Goal: Feedback & Contribution: Submit feedback/report problem

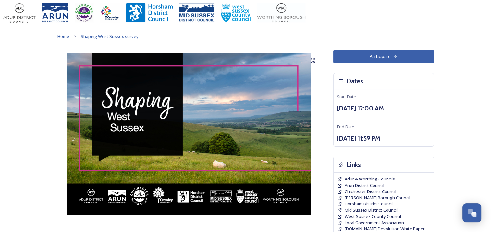
click at [368, 61] on button "Participate" at bounding box center [383, 56] width 101 height 13
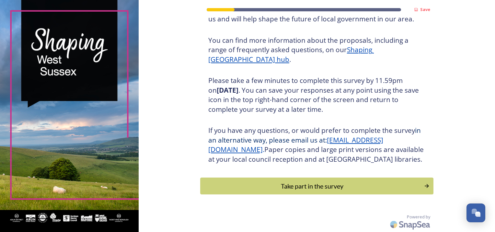
scroll to position [79, 0]
click at [325, 184] on div "Take part in the survey" at bounding box center [312, 186] width 219 height 10
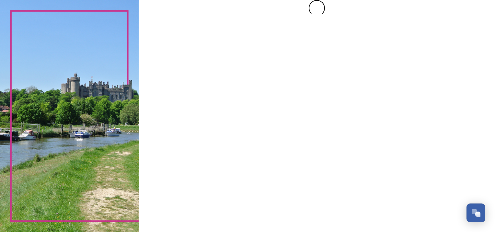
scroll to position [0, 0]
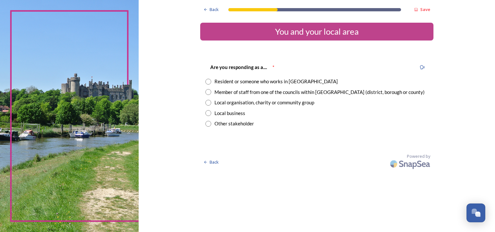
click at [209, 80] on input "radio" at bounding box center [209, 82] width 6 height 6
radio input "true"
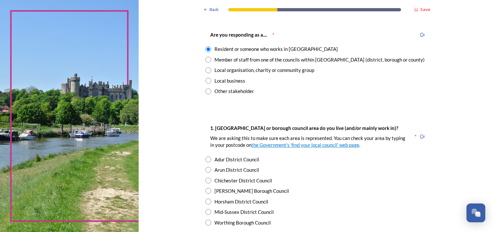
scroll to position [65, 0]
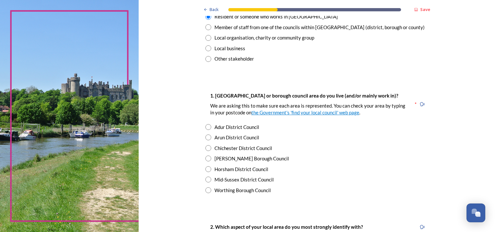
click at [206, 139] on input "radio" at bounding box center [209, 138] width 6 height 6
radio input "true"
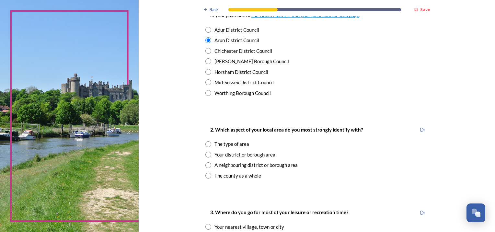
scroll to position [195, 0]
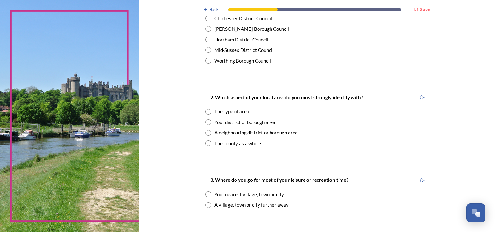
click at [209, 133] on input "radio" at bounding box center [209, 133] width 6 height 6
radio input "true"
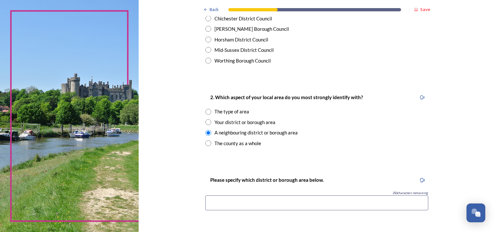
scroll to position [227, 0]
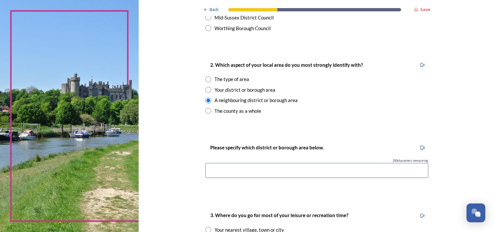
click at [223, 168] on input at bounding box center [317, 170] width 223 height 15
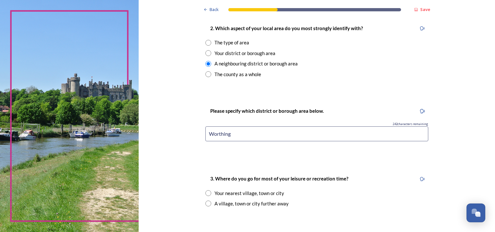
scroll to position [292, 0]
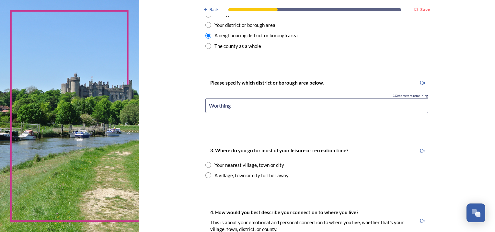
type input "Worthing"
click at [225, 160] on div "3. Where do you go for most of your leisure or recreation time? Your nearest vi…" at bounding box center [316, 162] width 233 height 45
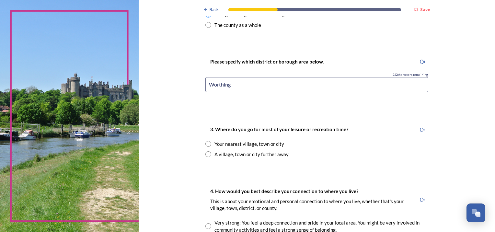
scroll to position [324, 0]
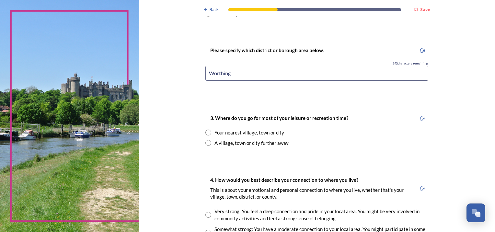
click at [208, 131] on input "radio" at bounding box center [209, 133] width 6 height 6
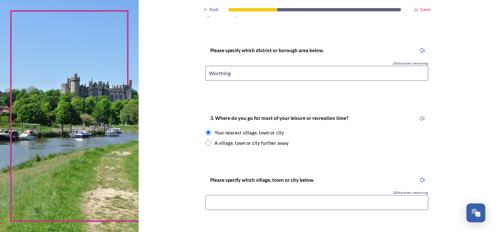
click at [209, 141] on div "A village, town or city further away" at bounding box center [317, 142] width 223 height 7
radio input "false"
radio input "true"
click at [206, 130] on input "radio" at bounding box center [209, 133] width 6 height 6
radio input "true"
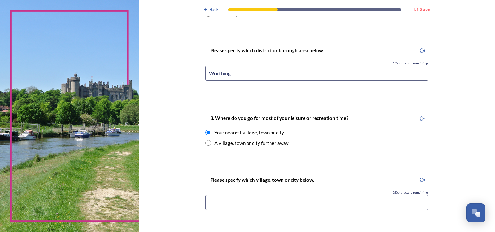
scroll to position [389, 0]
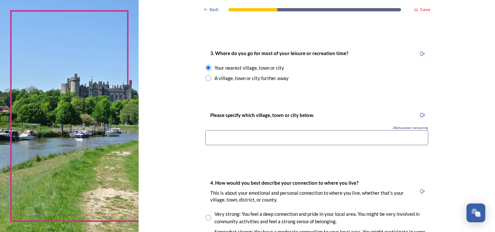
click at [227, 143] on input at bounding box center [317, 137] width 223 height 15
type input "Littlehampton"
click at [250, 158] on div "Back Save You and your local area Are you responding as a.... * Resident or som…" at bounding box center [316, 60] width 233 height 899
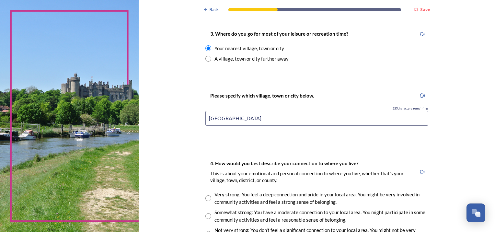
scroll to position [486, 0]
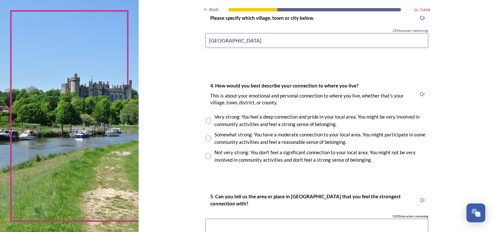
click at [206, 122] on input "radio" at bounding box center [209, 121] width 6 height 6
radio input "true"
click at [207, 137] on input "radio" at bounding box center [209, 139] width 6 height 6
radio input "true"
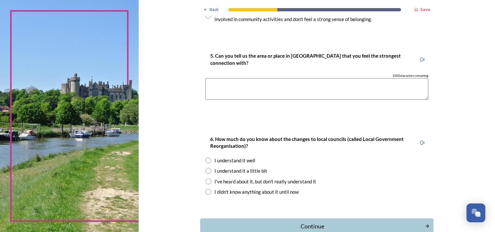
scroll to position [616, 0]
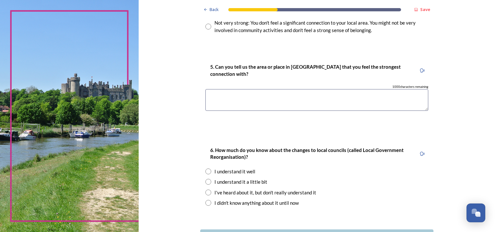
click at [283, 92] on textarea at bounding box center [317, 100] width 223 height 22
type textarea "F"
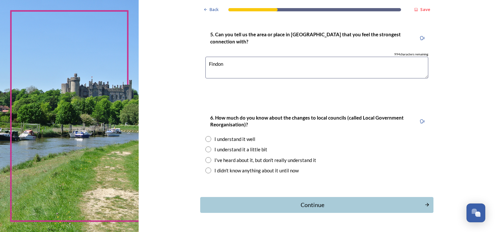
scroll to position [666, 0]
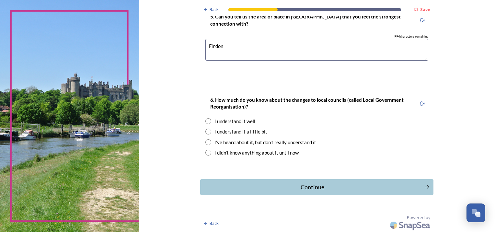
type textarea "Findon"
click at [331, 132] on div "I understand it a little bit" at bounding box center [317, 131] width 223 height 7
radio input "true"
drag, startPoint x: 227, startPoint y: 48, endPoint x: 187, endPoint y: 48, distance: 40.2
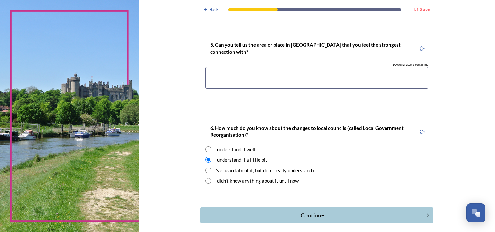
scroll to position [641, 0]
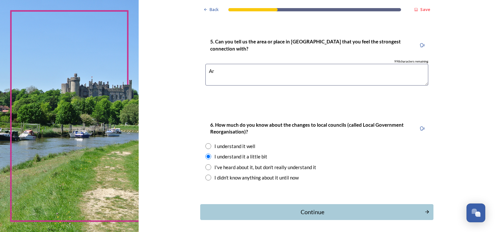
type textarea "A"
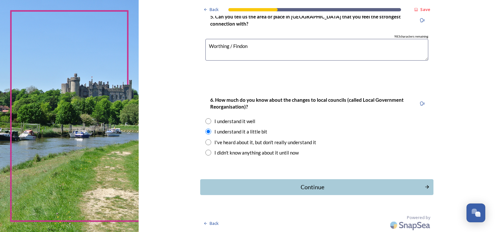
type textarea "Worthing / Findon"
click at [206, 121] on input "radio" at bounding box center [209, 121] width 6 height 6
radio input "true"
click at [305, 184] on div "Continue" at bounding box center [312, 187] width 219 height 9
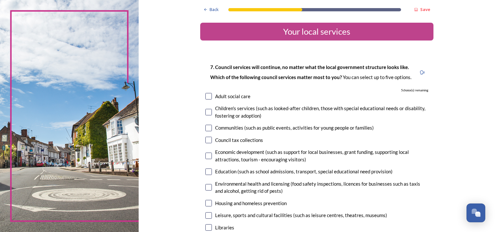
scroll to position [32, 0]
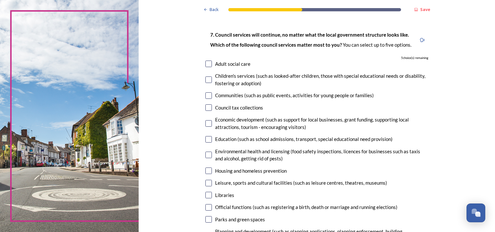
click at [208, 95] on input "checkbox" at bounding box center [209, 95] width 6 height 6
checkbox input "true"
click at [208, 122] on input "checkbox" at bounding box center [209, 123] width 6 height 6
checkbox input "true"
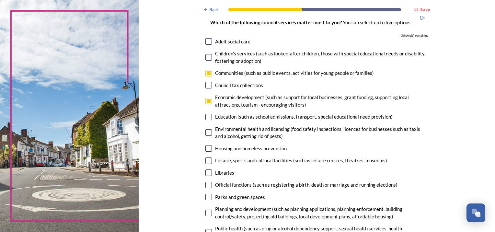
scroll to position [65, 0]
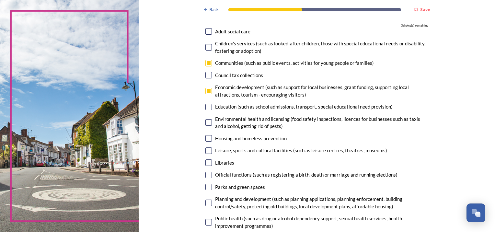
click at [209, 154] on div "7. Council services will continue, no matter what the local government structur…" at bounding box center [316, 145] width 233 height 307
click at [207, 153] on input "checkbox" at bounding box center [209, 151] width 6 height 6
checkbox input "true"
click at [209, 164] on input "checkbox" at bounding box center [209, 163] width 6 height 6
checkbox input "true"
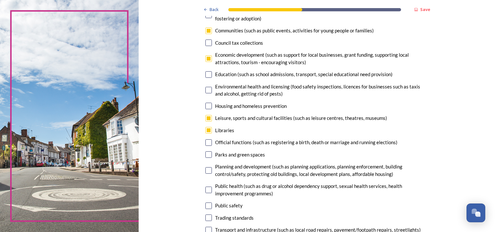
scroll to position [162, 0]
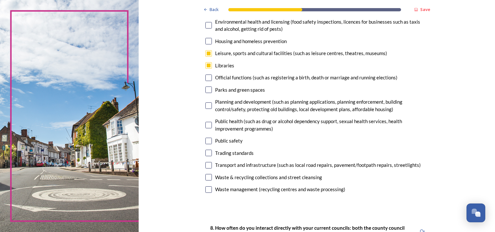
click at [208, 95] on div "7. Council services will continue, no matter what the local government structur…" at bounding box center [316, 48] width 233 height 307
click at [207, 92] on input "checkbox" at bounding box center [209, 90] width 6 height 6
checkbox input "true"
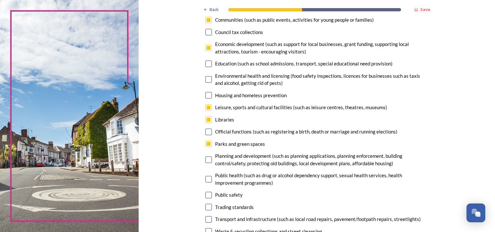
scroll to position [97, 0]
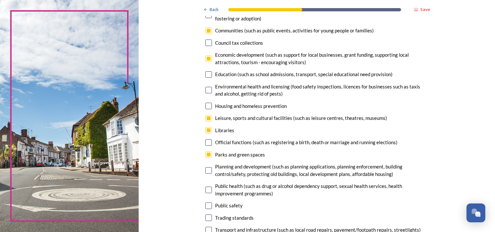
click at [207, 59] on input "checkbox" at bounding box center [209, 58] width 6 height 6
checkbox input "false"
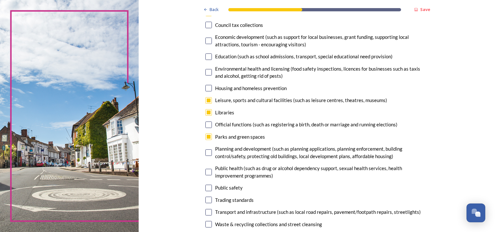
scroll to position [130, 0]
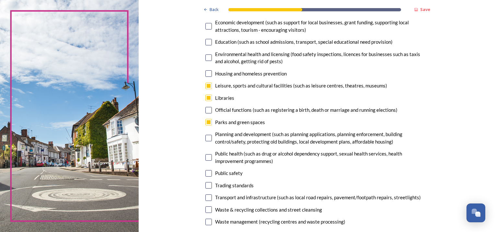
click at [206, 137] on input "checkbox" at bounding box center [209, 138] width 6 height 6
checkbox input "true"
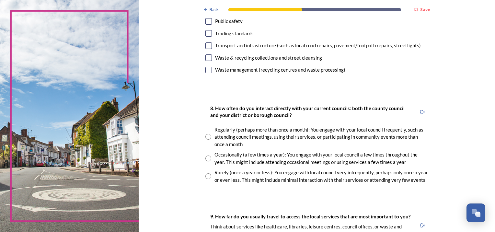
scroll to position [292, 0]
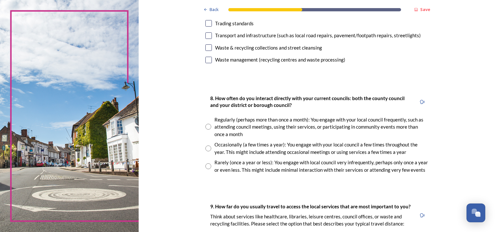
click at [208, 148] on input "radio" at bounding box center [209, 149] width 6 height 6
radio input "true"
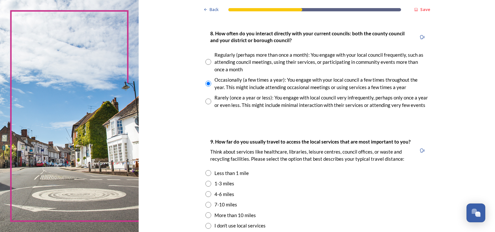
scroll to position [389, 0]
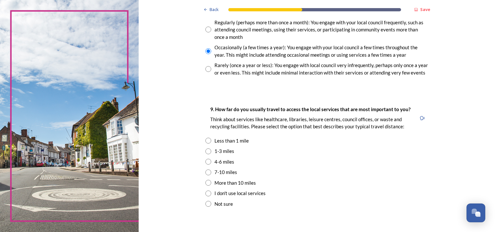
click at [206, 152] on input "radio" at bounding box center [209, 151] width 6 height 6
radio input "true"
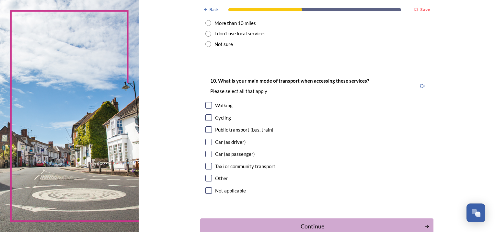
scroll to position [551, 0]
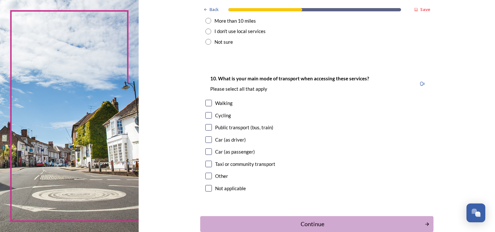
click at [208, 140] on input "checkbox" at bounding box center [209, 139] width 6 height 6
checkbox input "true"
click at [208, 104] on input "checkbox" at bounding box center [209, 103] width 6 height 6
checkbox input "true"
click at [207, 117] on input "checkbox" at bounding box center [209, 115] width 6 height 6
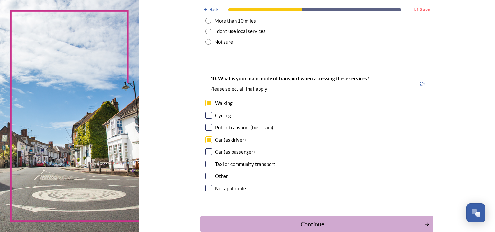
checkbox input "true"
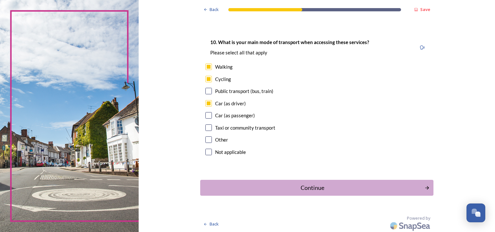
scroll to position [589, 0]
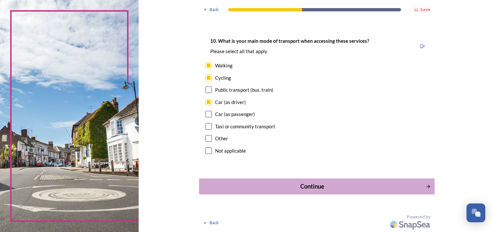
click at [237, 186] on div "Continue" at bounding box center [312, 186] width 219 height 9
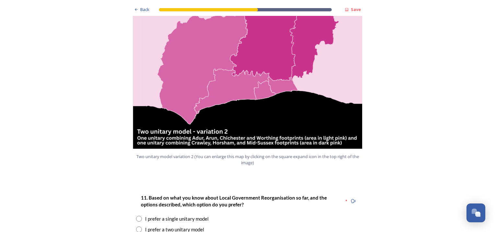
scroll to position [811, 0]
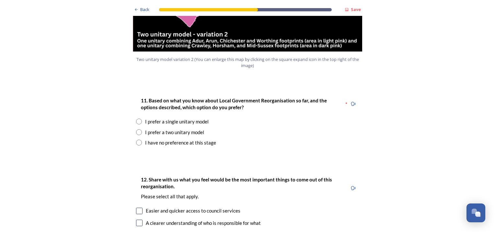
click at [142, 129] on div "I prefer a two unitary model" at bounding box center [247, 132] width 223 height 7
radio input "true"
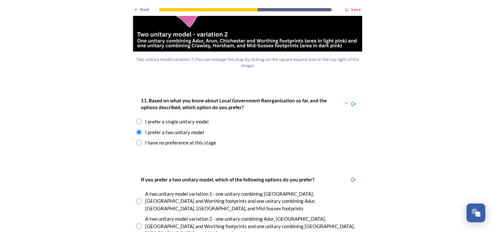
scroll to position [875, 0]
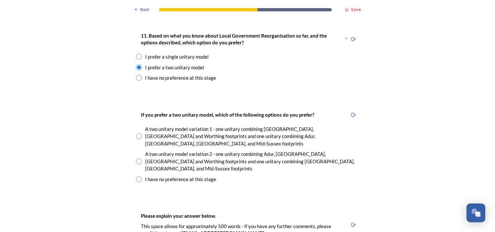
click at [136, 134] on input "radio" at bounding box center [139, 137] width 6 height 6
radio input "true"
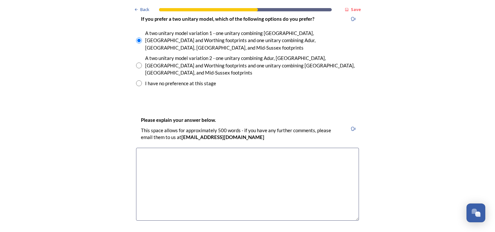
scroll to position [973, 0]
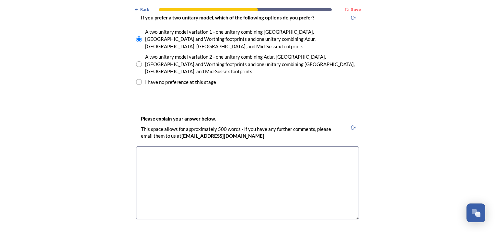
click at [184, 147] on textarea at bounding box center [247, 183] width 223 height 73
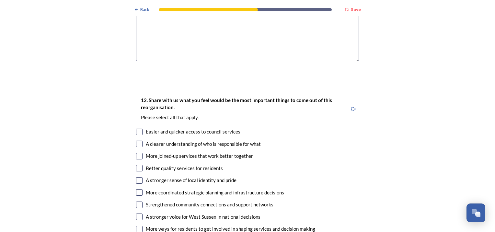
scroll to position [1154, 0]
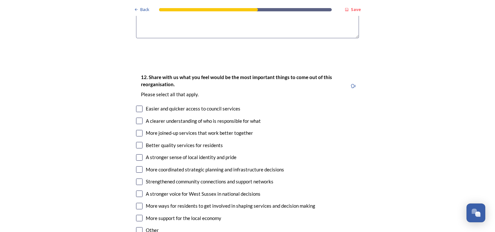
type textarea "I feel a smaller unitary would be able to better focus and engage with the need…"
click at [139, 103] on div "12. Share with us what you feel would be the most important things to come out …" at bounding box center [247, 154] width 233 height 175
click at [137, 129] on div "More joined-up services that work better together" at bounding box center [247, 132] width 223 height 7
checkbox input "true"
click at [136, 142] on input "checkbox" at bounding box center [139, 145] width 6 height 6
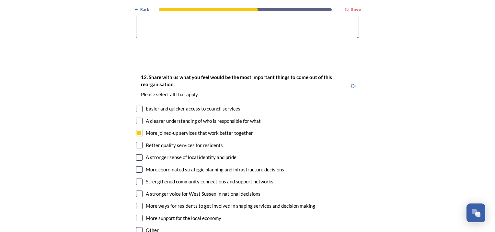
checkbox input "true"
click at [136, 154] on input "checkbox" at bounding box center [139, 157] width 6 height 6
checkbox input "true"
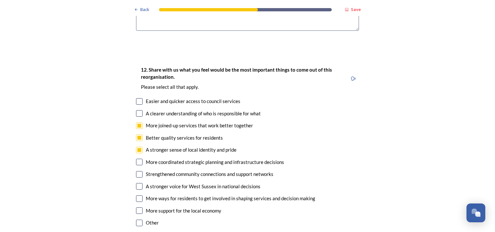
scroll to position [1162, 0]
click at [138, 159] on input "checkbox" at bounding box center [139, 162] width 6 height 6
checkbox input "true"
click at [138, 171] on input "checkbox" at bounding box center [139, 174] width 6 height 6
checkbox input "true"
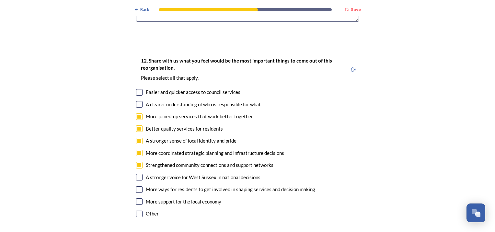
scroll to position [1171, 0]
click at [136, 186] on input "checkbox" at bounding box center [139, 189] width 6 height 6
checkbox input "true"
drag, startPoint x: 136, startPoint y: 167, endPoint x: 184, endPoint y: 198, distance: 56.7
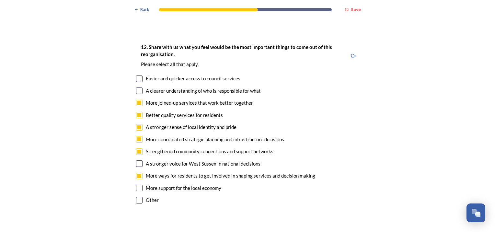
scroll to position [1185, 0]
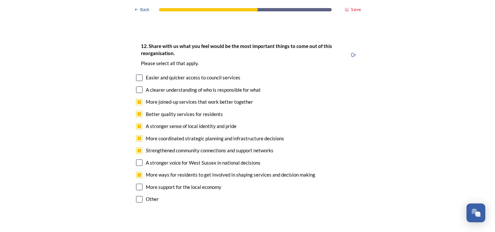
click at [140, 184] on input "checkbox" at bounding box center [139, 187] width 6 height 6
checkbox input "true"
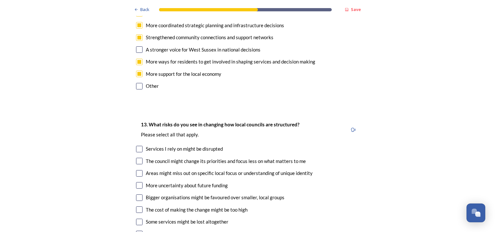
scroll to position [1307, 0]
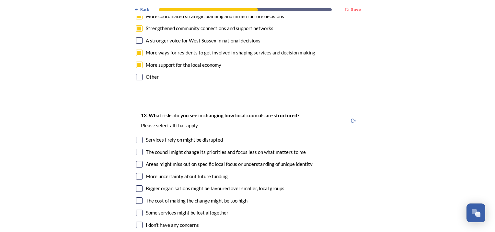
click at [137, 149] on input "checkbox" at bounding box center [139, 152] width 6 height 6
checkbox input "true"
click at [139, 137] on input "checkbox" at bounding box center [139, 140] width 6 height 6
checkbox input "true"
click at [136, 161] on input "checkbox" at bounding box center [139, 164] width 6 height 6
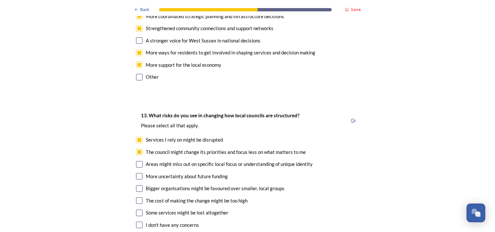
checkbox input "true"
click at [137, 137] on input "checkbox" at bounding box center [139, 140] width 6 height 6
checkbox input "false"
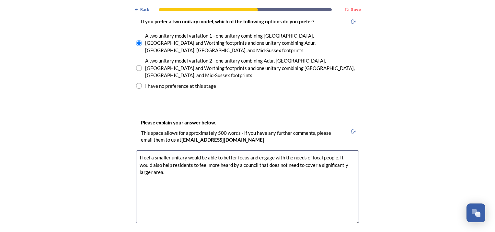
scroll to position [969, 0]
click at [165, 150] on textarea "I feel a smaller unitary would be able to better focus and engage with the need…" at bounding box center [247, 186] width 223 height 73
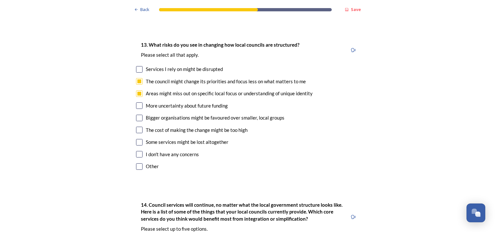
scroll to position [1378, 0]
type textarea "I feel a smaller unitary would be able to better focus and engage with the need…"
click at [139, 102] on div "More uncertainty about future funding" at bounding box center [247, 105] width 223 height 7
checkbox input "true"
click at [137, 139] on input "checkbox" at bounding box center [139, 142] width 6 height 6
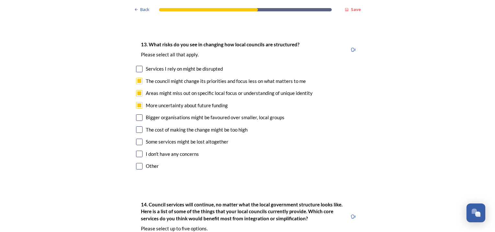
checkbox input "true"
click at [137, 114] on input "checkbox" at bounding box center [139, 117] width 6 height 6
click at [136, 114] on input "checkbox" at bounding box center [139, 117] width 6 height 6
checkbox input "true"
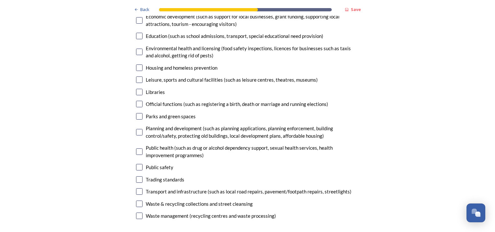
scroll to position [1665, 0]
click at [136, 213] on input "checkbox" at bounding box center [139, 216] width 6 height 6
checkbox input "true"
click at [138, 175] on div "14. Council services will continue, no matter what the local government structu…" at bounding box center [247, 68] width 233 height 321
click at [138, 201] on input "checkbox" at bounding box center [139, 204] width 6 height 6
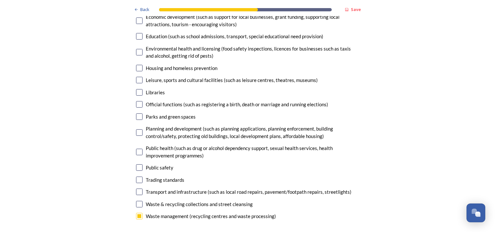
checkbox input "true"
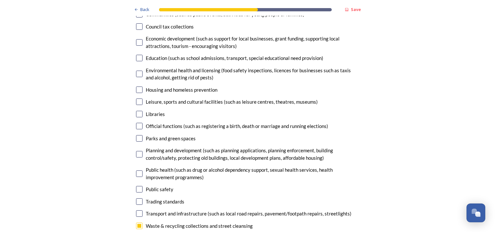
click at [136, 210] on input "checkbox" at bounding box center [139, 213] width 6 height 6
checkbox input "true"
click at [138, 147] on div "Planning and development (such as planning applications, planning enforcement, …" at bounding box center [247, 154] width 223 height 15
click at [137, 151] on input "checkbox" at bounding box center [139, 154] width 6 height 6
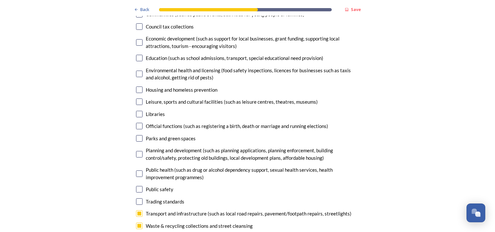
checkbox input "true"
click at [136, 135] on input "checkbox" at bounding box center [139, 138] width 6 height 6
checkbox input "true"
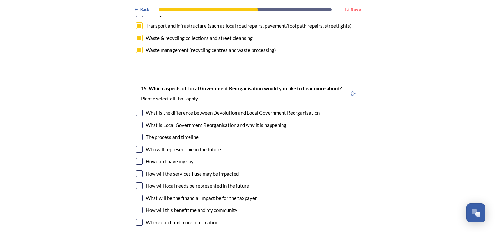
scroll to position [1846, 0]
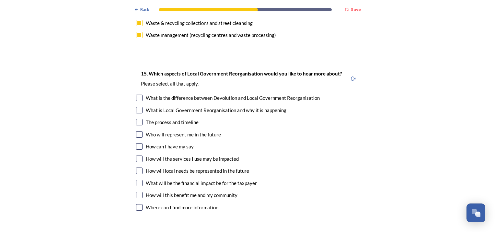
click at [136, 156] on input "checkbox" at bounding box center [139, 159] width 6 height 6
checkbox input "true"
click at [138, 142] on div "15. Which aspects of Local Government Reorganisation would you like to hear mor…" at bounding box center [247, 141] width 233 height 156
click at [137, 141] on div "15. Which aspects of Local Government Reorganisation would you like to hear mor…" at bounding box center [247, 141] width 233 height 156
click at [137, 168] on input "checkbox" at bounding box center [139, 171] width 6 height 6
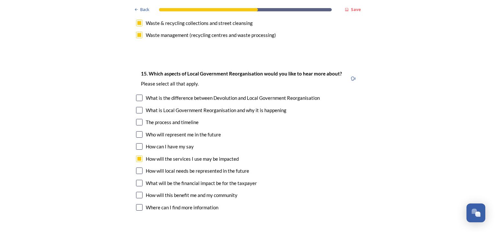
checkbox input "true"
click at [137, 192] on input "checkbox" at bounding box center [139, 195] width 6 height 6
checkbox input "true"
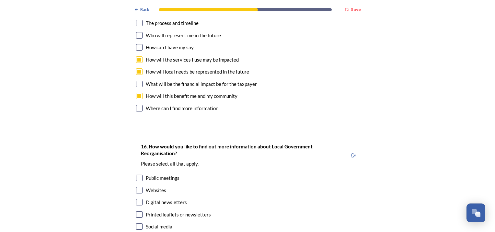
scroll to position [1979, 0]
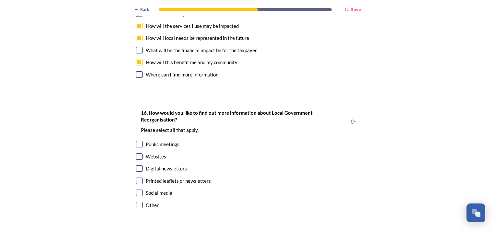
click at [136, 190] on input "checkbox" at bounding box center [139, 193] width 6 height 6
checkbox input "true"
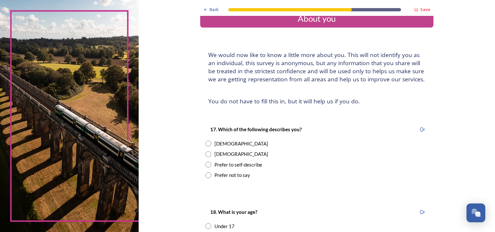
scroll to position [14, 0]
click at [202, 143] on div "17. Which of the following describes you? Female Male Prefer to self-describe P…" at bounding box center [316, 151] width 233 height 66
click at [206, 143] on input "radio" at bounding box center [209, 143] width 6 height 6
radio input "true"
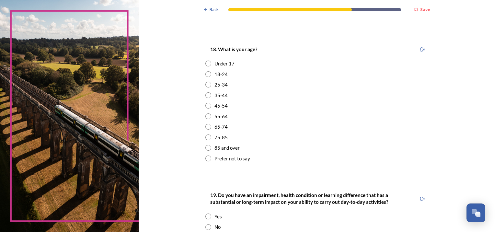
scroll to position [175, 0]
click at [206, 85] on input "radio" at bounding box center [209, 85] width 6 height 6
radio input "true"
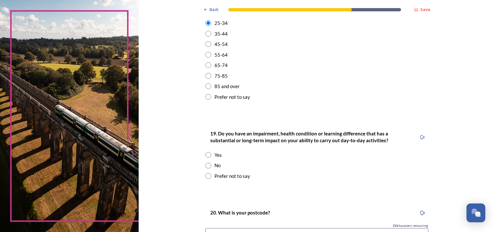
click at [206, 165] on input "radio" at bounding box center [209, 166] width 6 height 6
radio input "true"
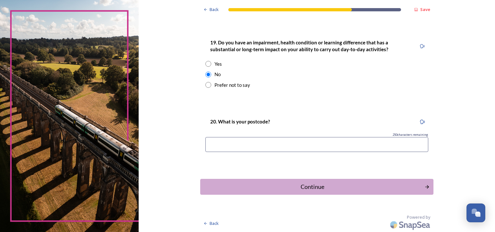
click at [237, 152] on input at bounding box center [317, 144] width 223 height 15
type input "BN17 7FG"
click at [276, 186] on div "Continue" at bounding box center [312, 187] width 219 height 9
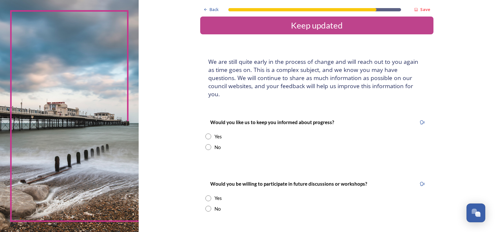
scroll to position [6, 0]
click at [206, 144] on input "radio" at bounding box center [209, 147] width 6 height 6
radio input "true"
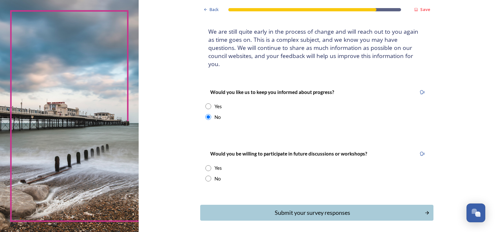
click at [207, 176] on input "radio" at bounding box center [209, 179] width 6 height 6
radio input "true"
click at [255, 208] on div "Submit your survey responses" at bounding box center [312, 212] width 219 height 9
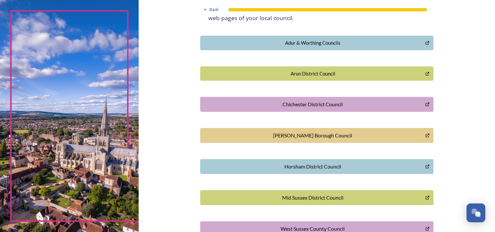
scroll to position [144, 0]
click at [317, 71] on div "Arun District Council" at bounding box center [313, 73] width 219 height 7
